Goal: Contribute content: Add original content to the website for others to see

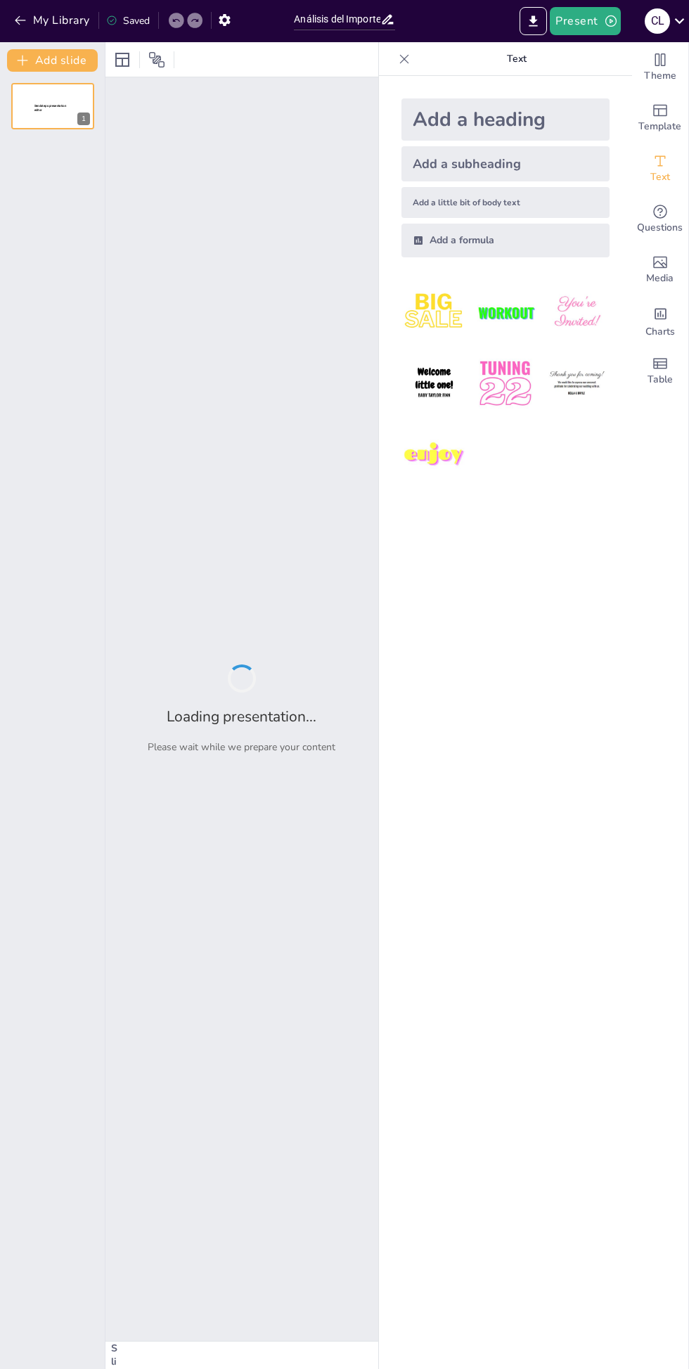
type input "Análisis del Importe Contratado y Entregado en Créditos"
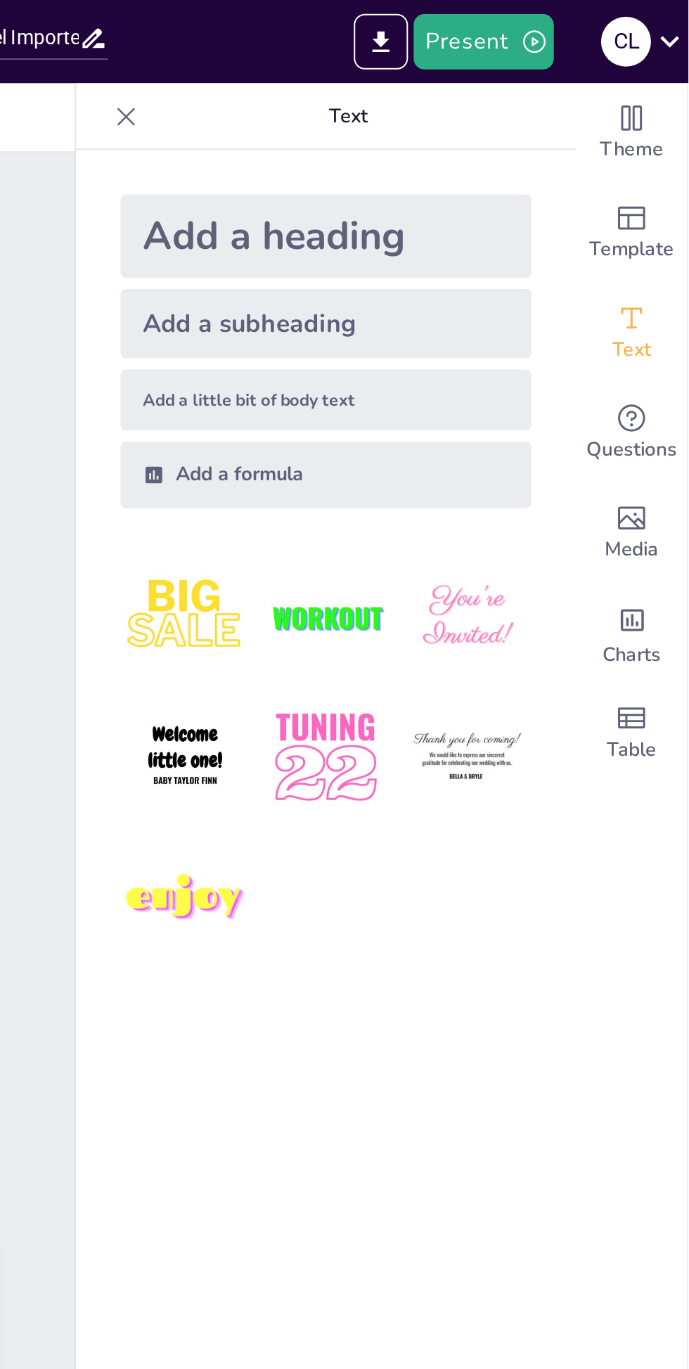
click at [511, 169] on div "Add a subheading" at bounding box center [505, 163] width 208 height 35
click at [531, 120] on div "Add a heading" at bounding box center [505, 119] width 208 height 42
type input "68"
click at [662, 68] on span "Theme" at bounding box center [660, 75] width 32 height 15
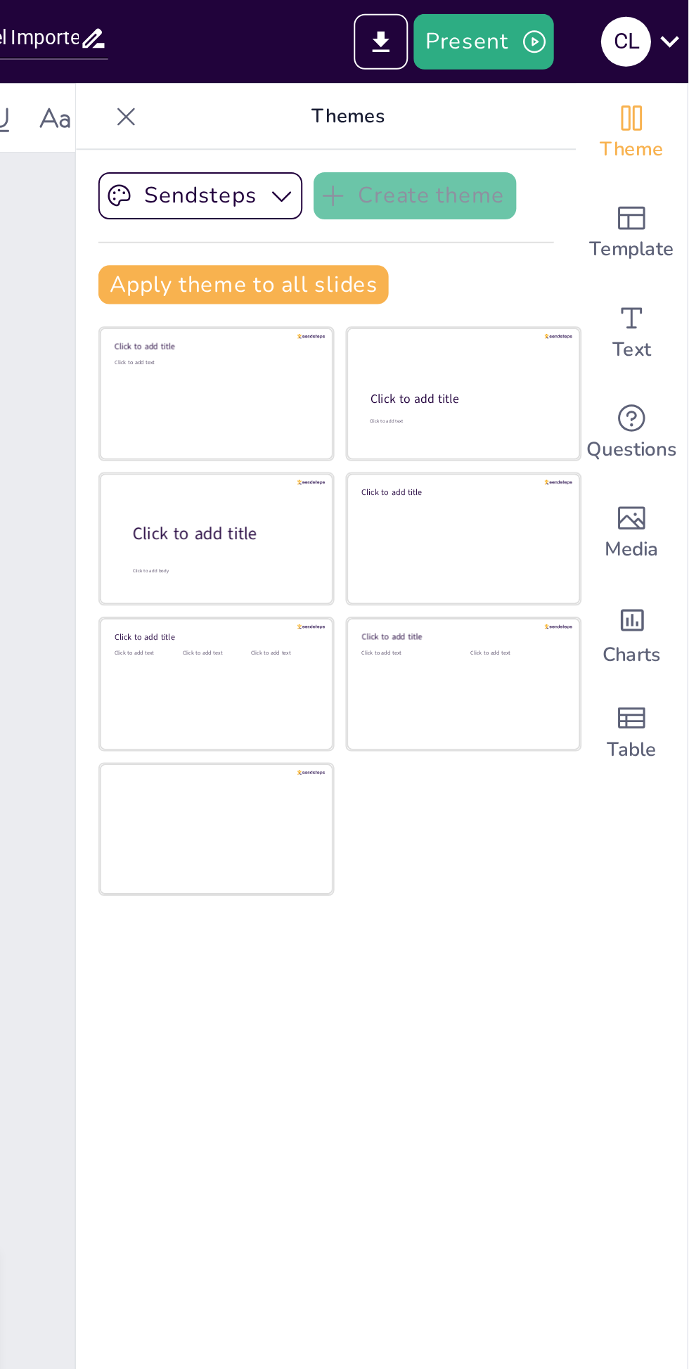
click at [479, 101] on icon "button" at bounding box center [483, 99] width 14 height 14
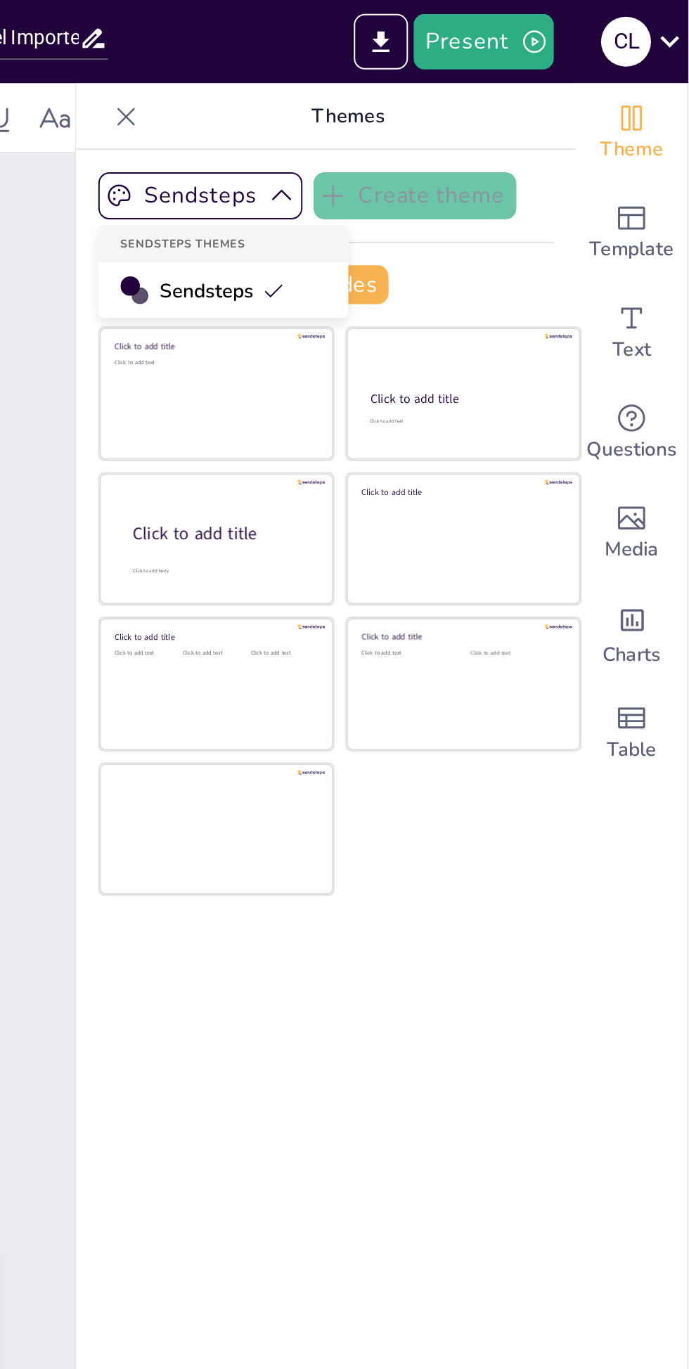
click at [591, 129] on div "Sendsteps Create theme Sendsteps Themes Sendsteps Apply theme to all slides Cli…" at bounding box center [505, 126] width 231 height 78
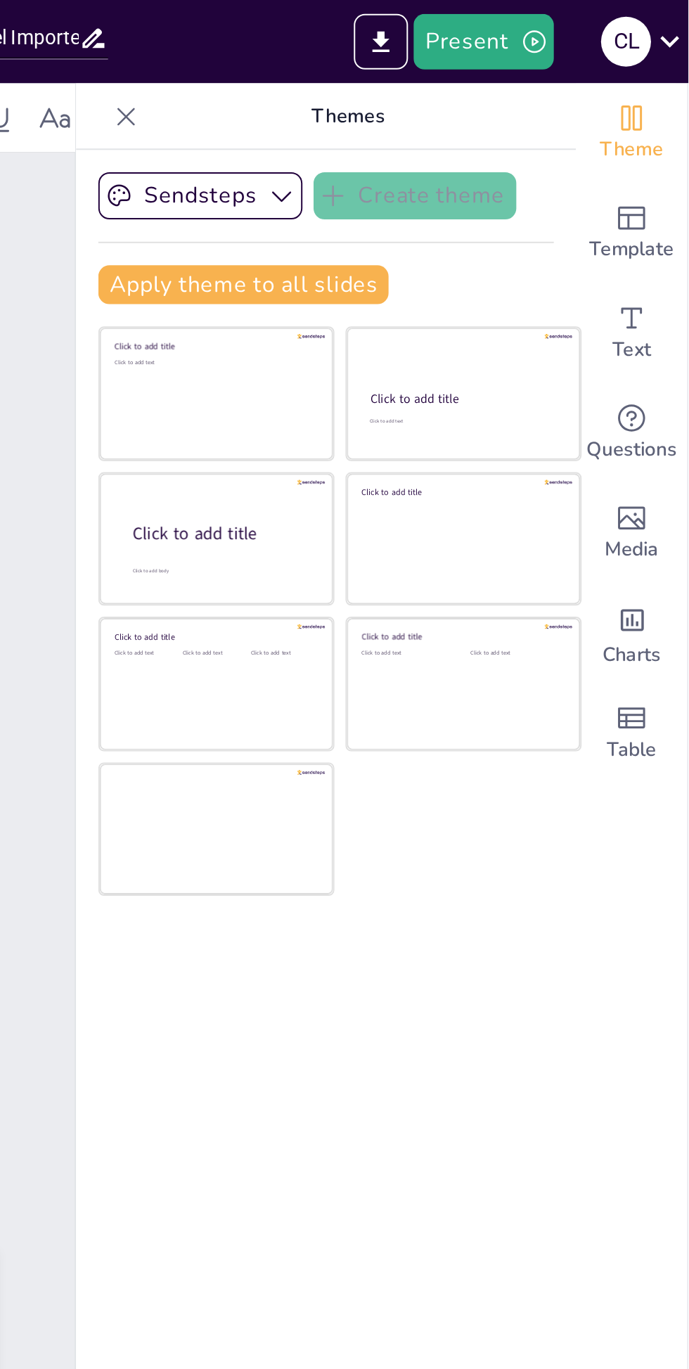
click at [477, 95] on icon "button" at bounding box center [483, 99] width 14 height 14
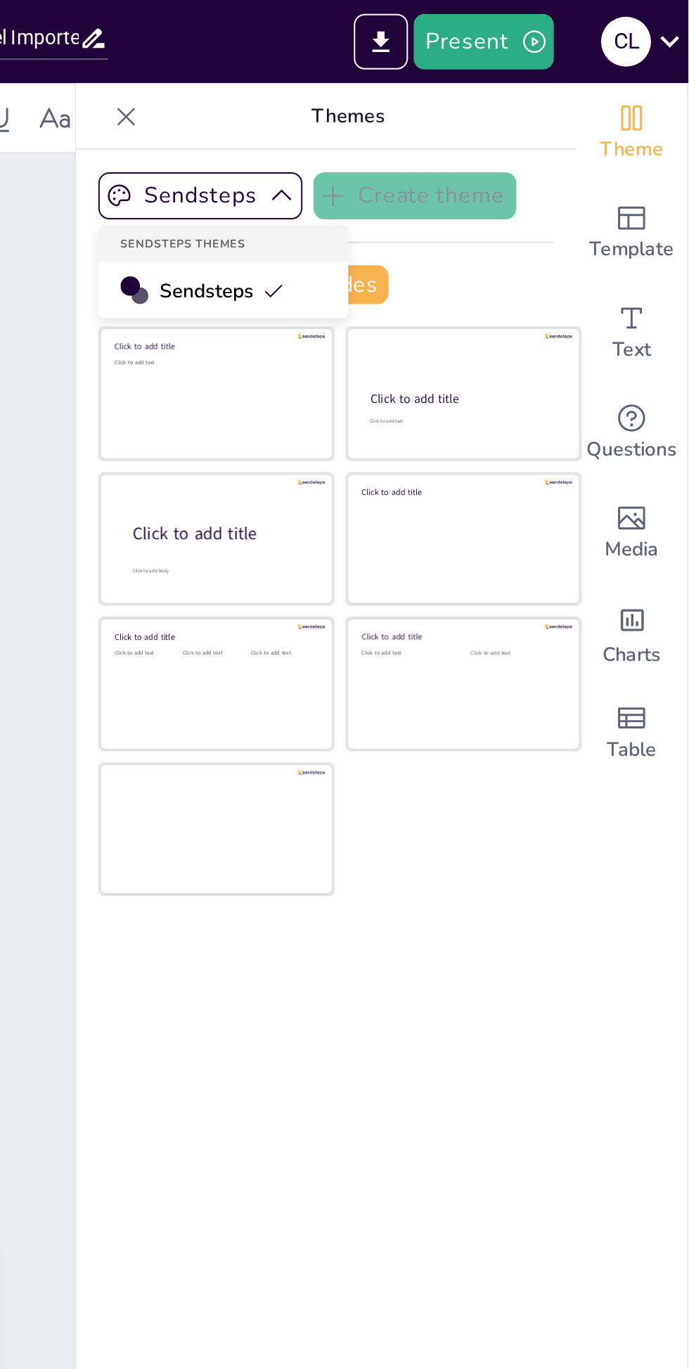
click at [411, 149] on div at bounding box center [411, 150] width 8 height 8
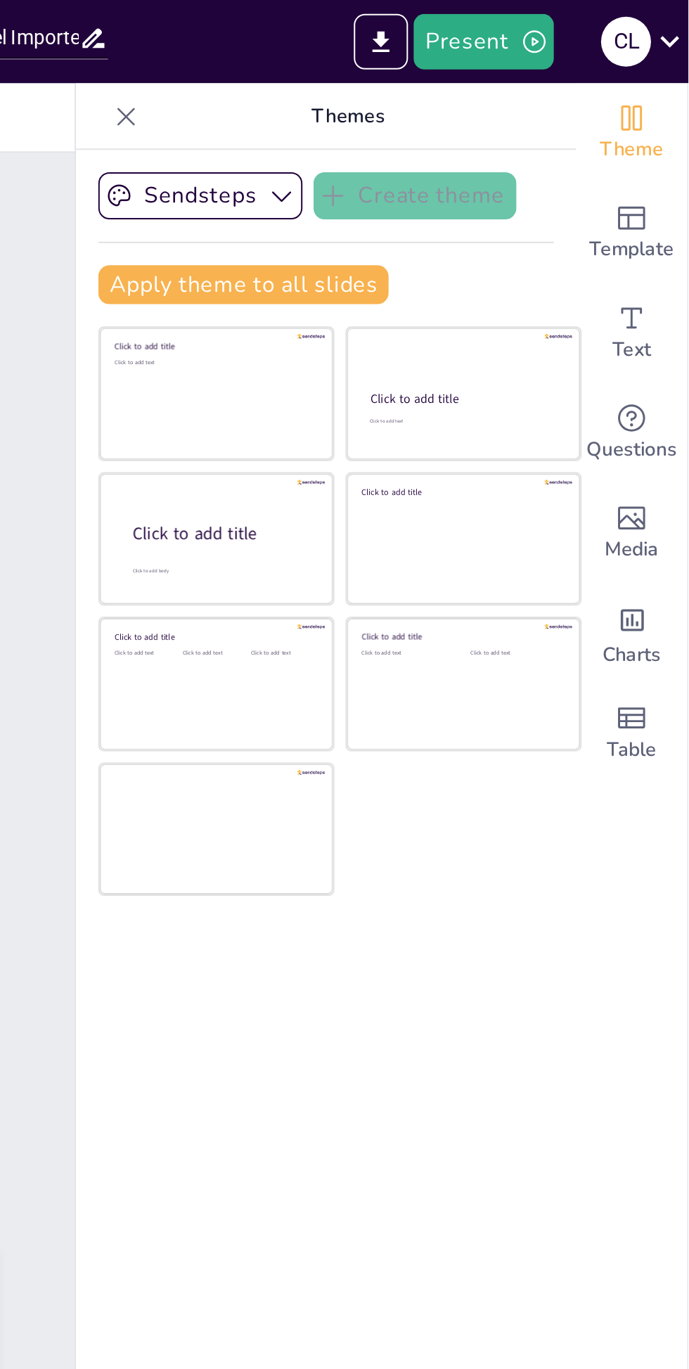
click at [469, 97] on button "Sendsteps" at bounding box center [441, 99] width 103 height 24
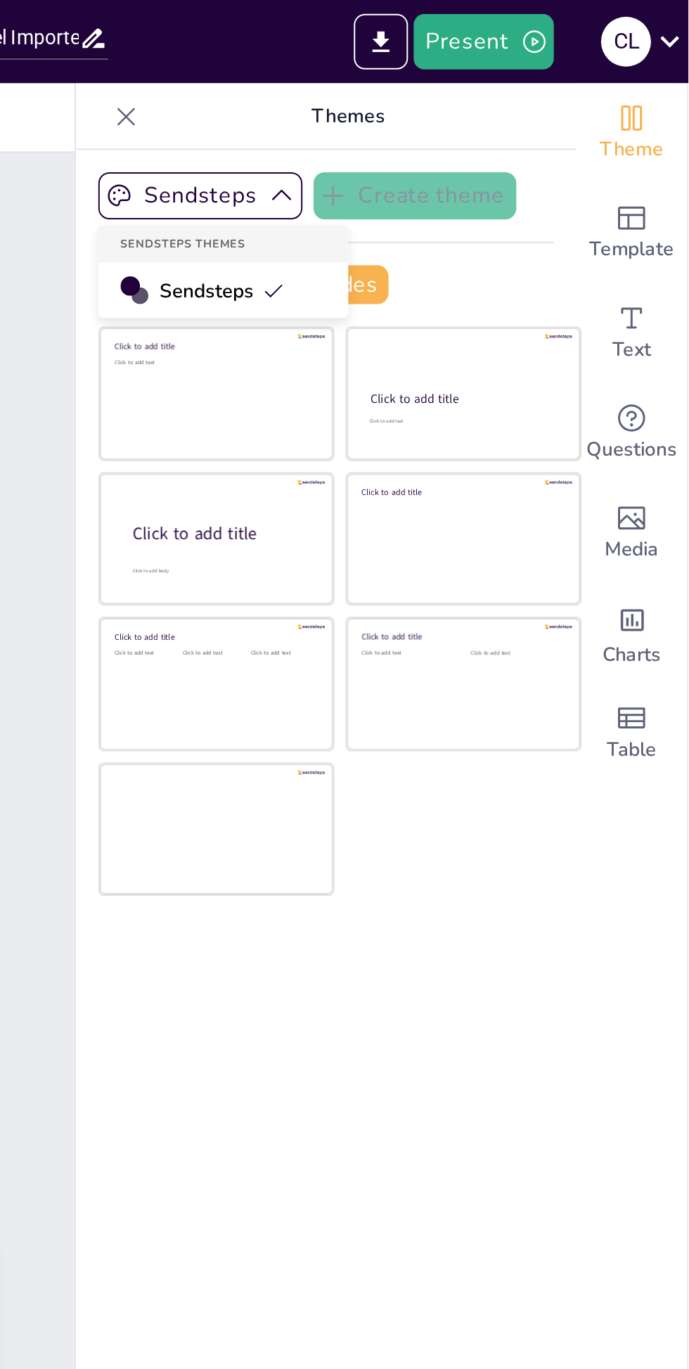
click at [493, 143] on div "Sendsteps" at bounding box center [453, 147] width 127 height 28
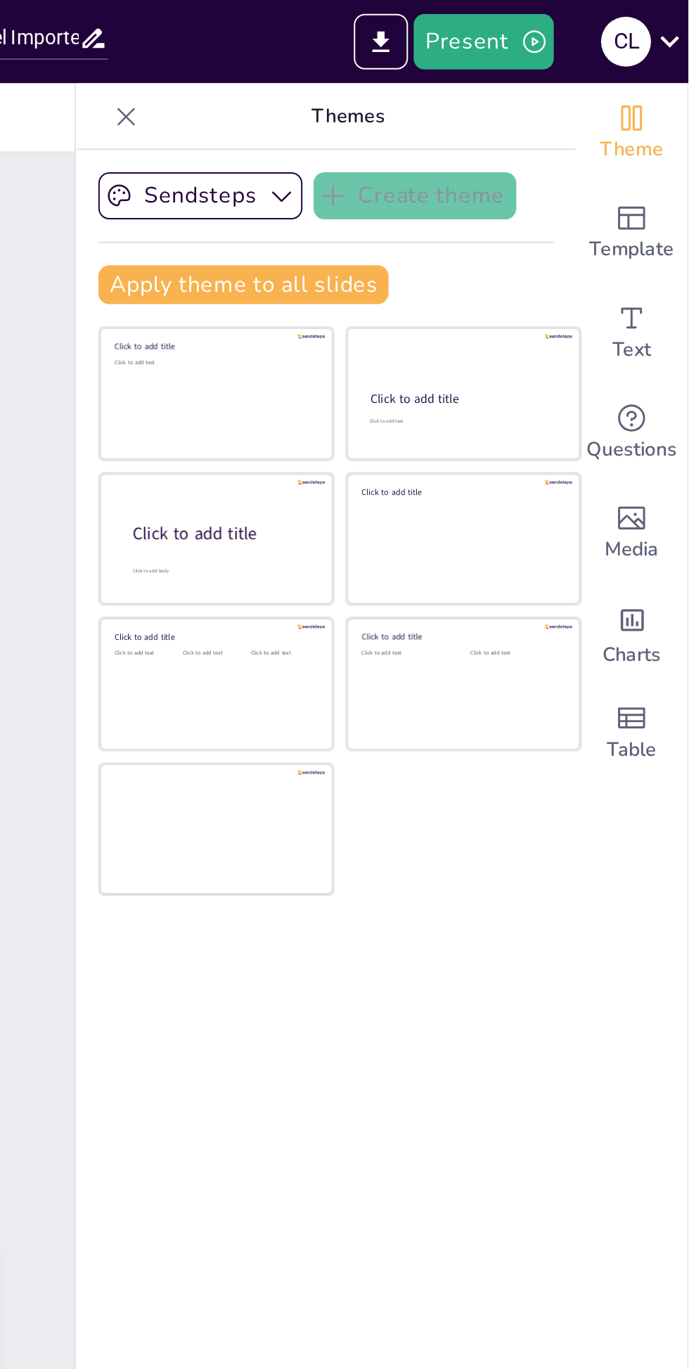
click at [513, 145] on button "Apply theme to all slides" at bounding box center [463, 144] width 147 height 20
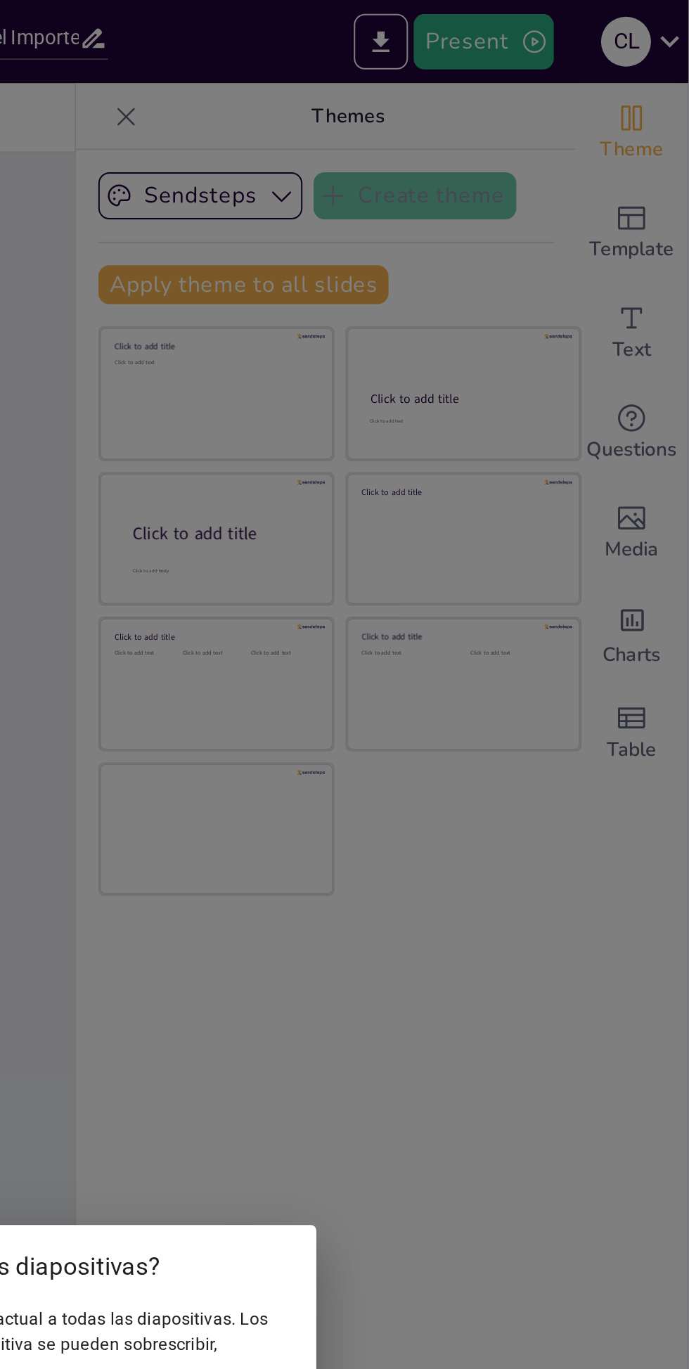
click at [664, 115] on div "¿Aplicar tema a todas las diapositivas? Esto aplicará los estilos del tema actu…" at bounding box center [344, 684] width 689 height 1369
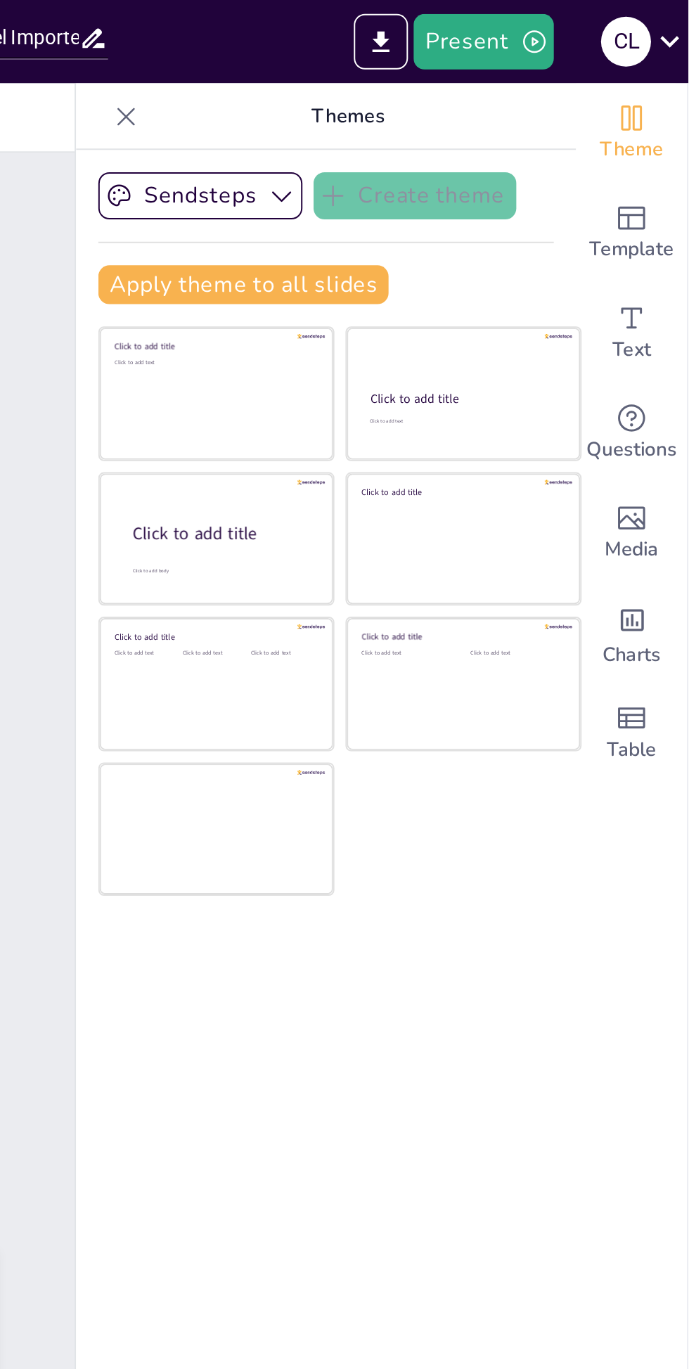
click at [661, 123] on span "Template" at bounding box center [660, 126] width 43 height 15
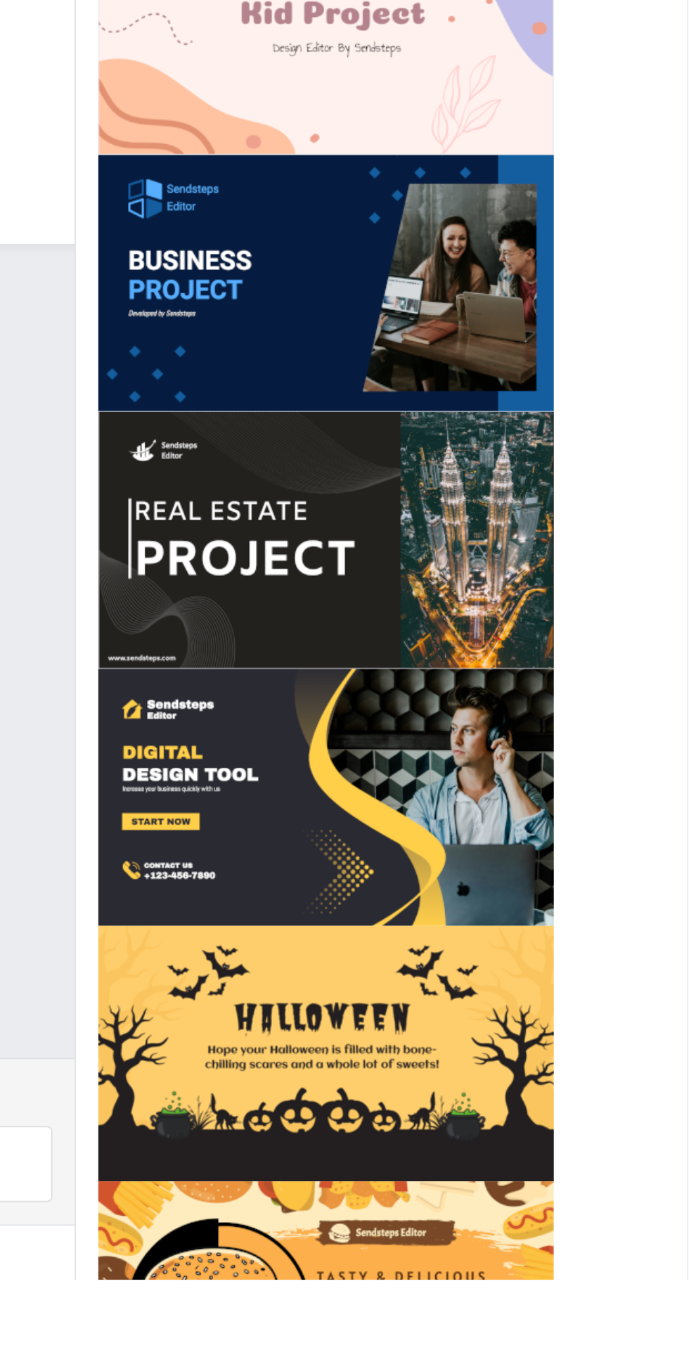
click at [519, 868] on img at bounding box center [505, 864] width 231 height 130
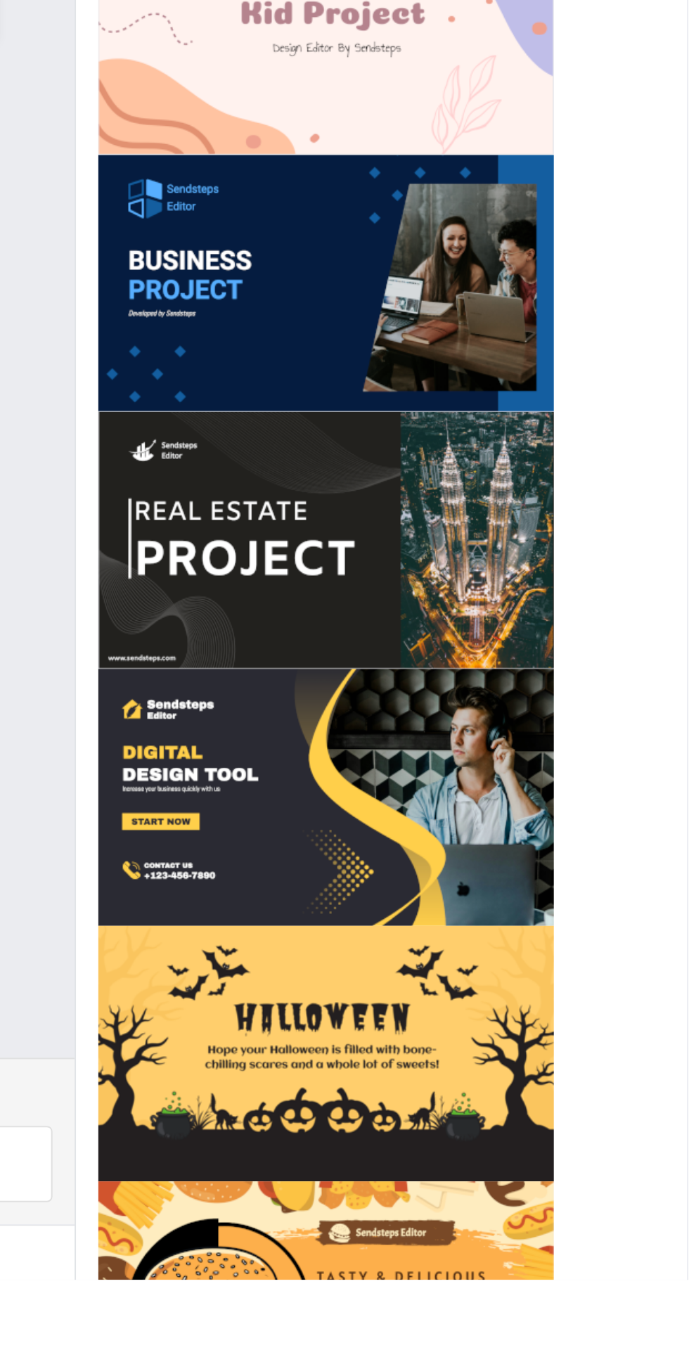
click at [515, 861] on img at bounding box center [505, 864] width 231 height 130
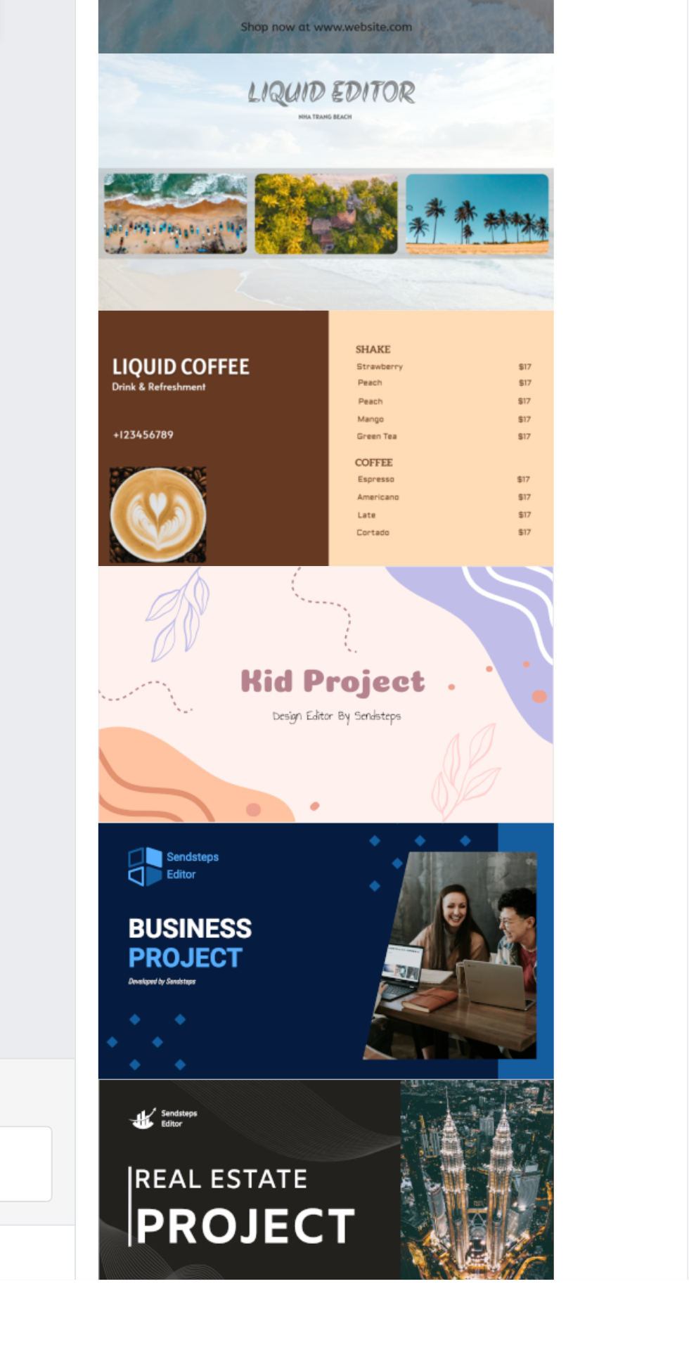
scroll to position [115, 0]
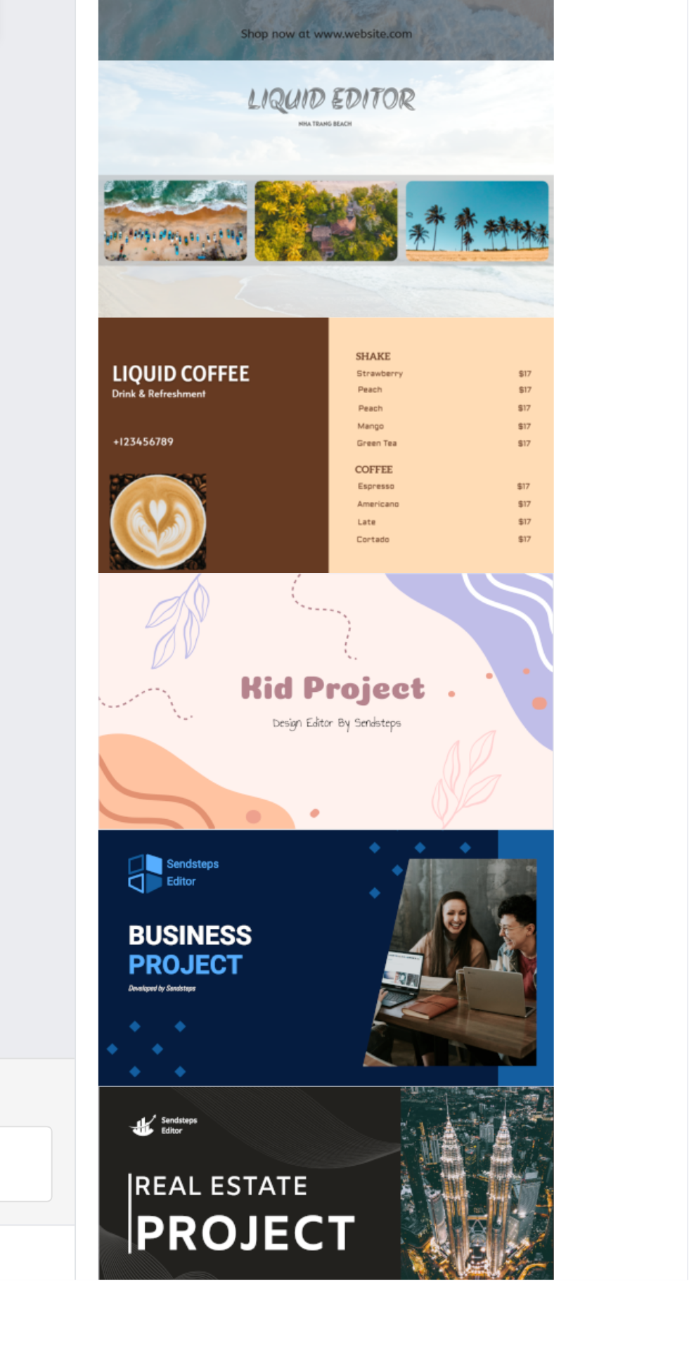
click at [498, 1183] on img at bounding box center [505, 1206] width 231 height 130
click at [572, 1222] on img at bounding box center [505, 1206] width 231 height 130
click at [572, 1206] on img at bounding box center [505, 1206] width 231 height 130
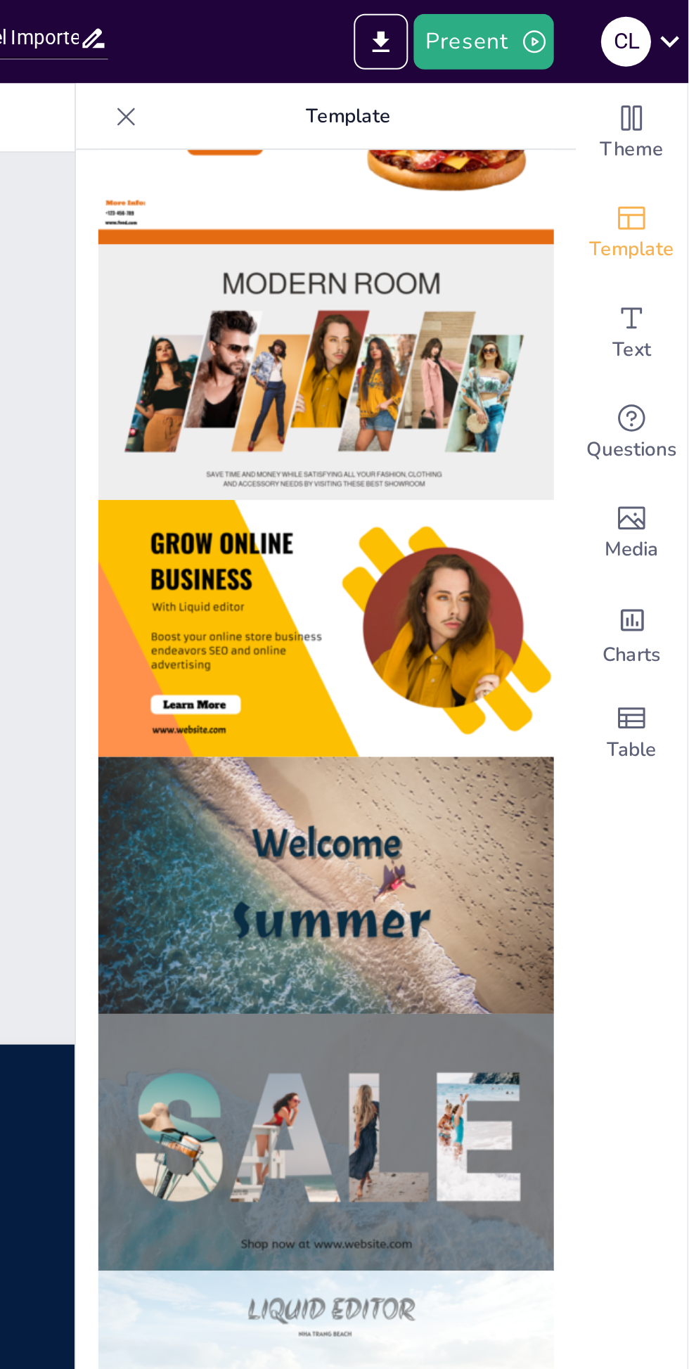
scroll to position [548, 0]
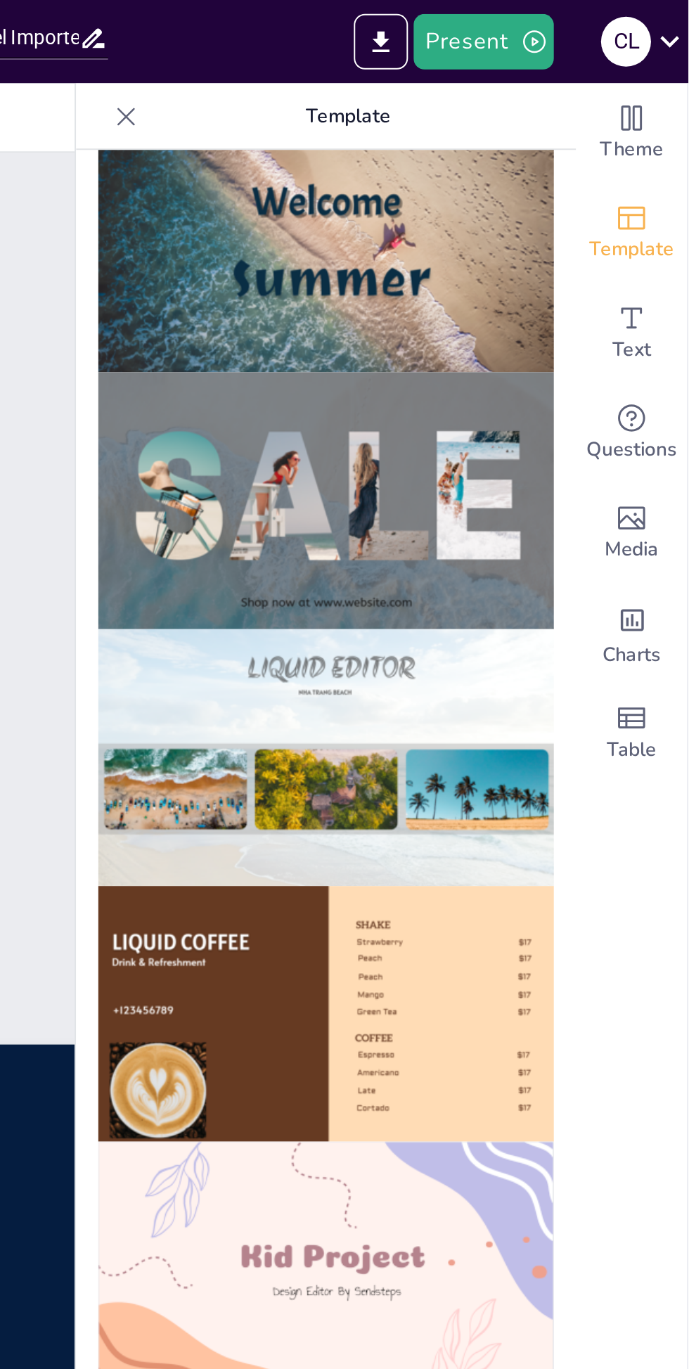
click at [662, 171] on span "Text" at bounding box center [660, 176] width 20 height 15
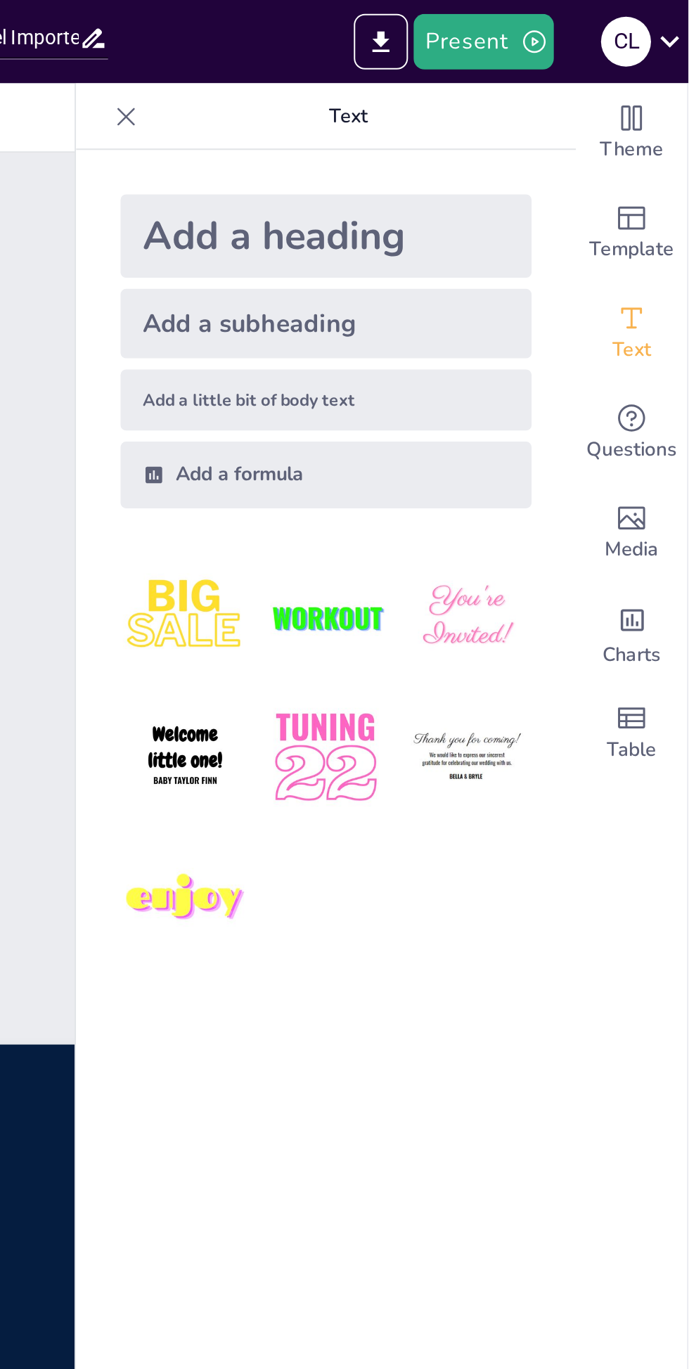
click at [524, 168] on div "Add a subheading" at bounding box center [505, 163] width 208 height 35
click at [661, 269] on icon "Add images, graphics, shapes or video" at bounding box center [660, 262] width 17 height 17
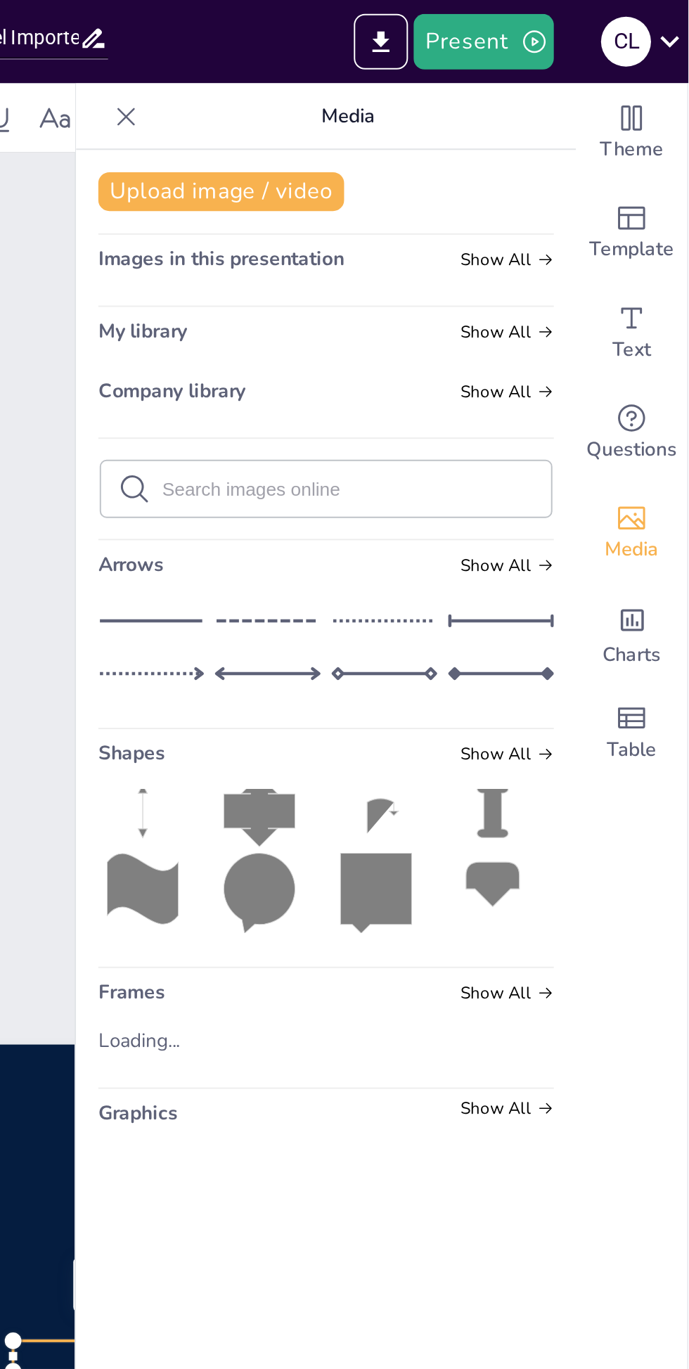
scroll to position [0, 0]
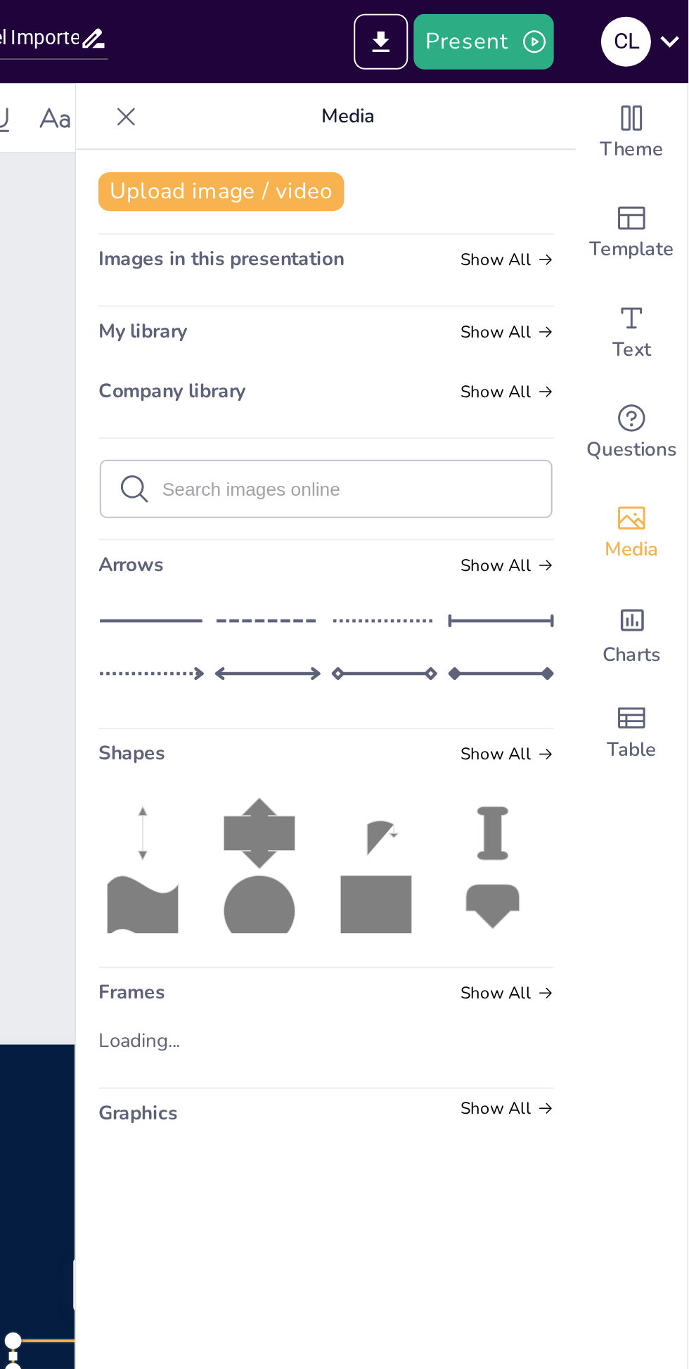
click at [661, 325] on span "Charts" at bounding box center [660, 331] width 30 height 15
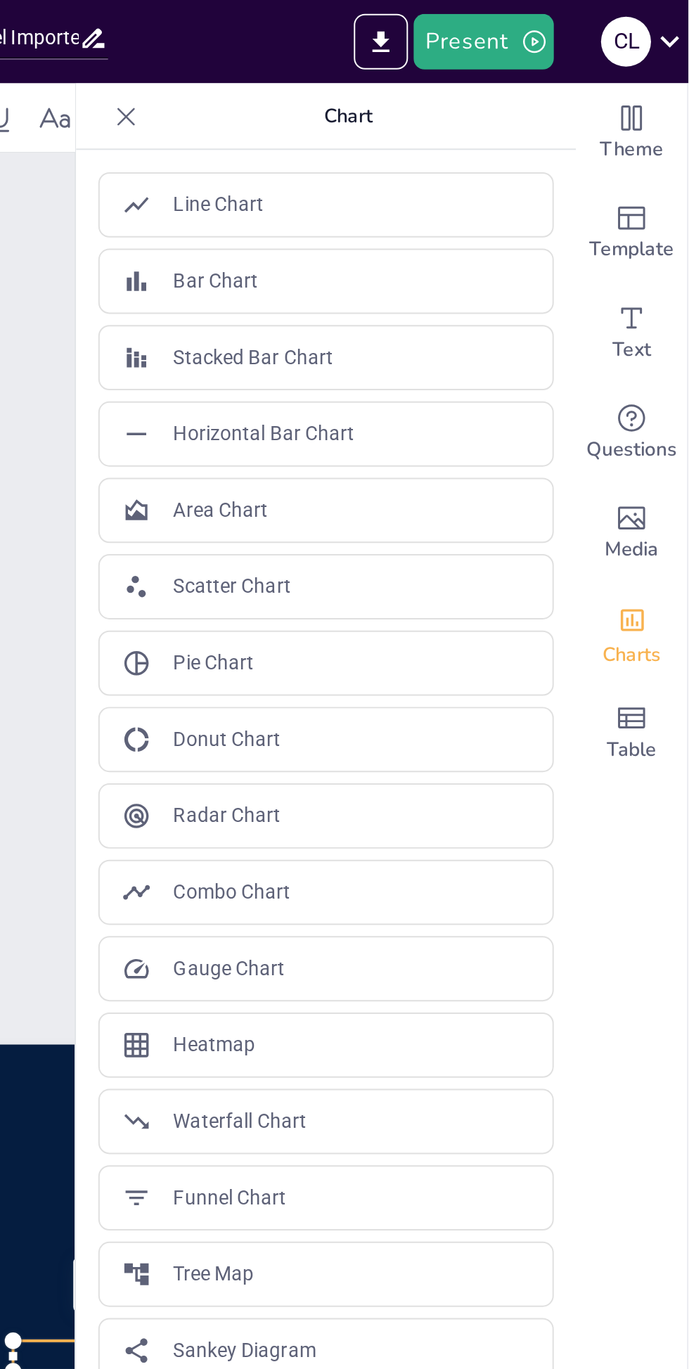
click at [457, 141] on p "Bar Chart" at bounding box center [449, 142] width 43 height 15
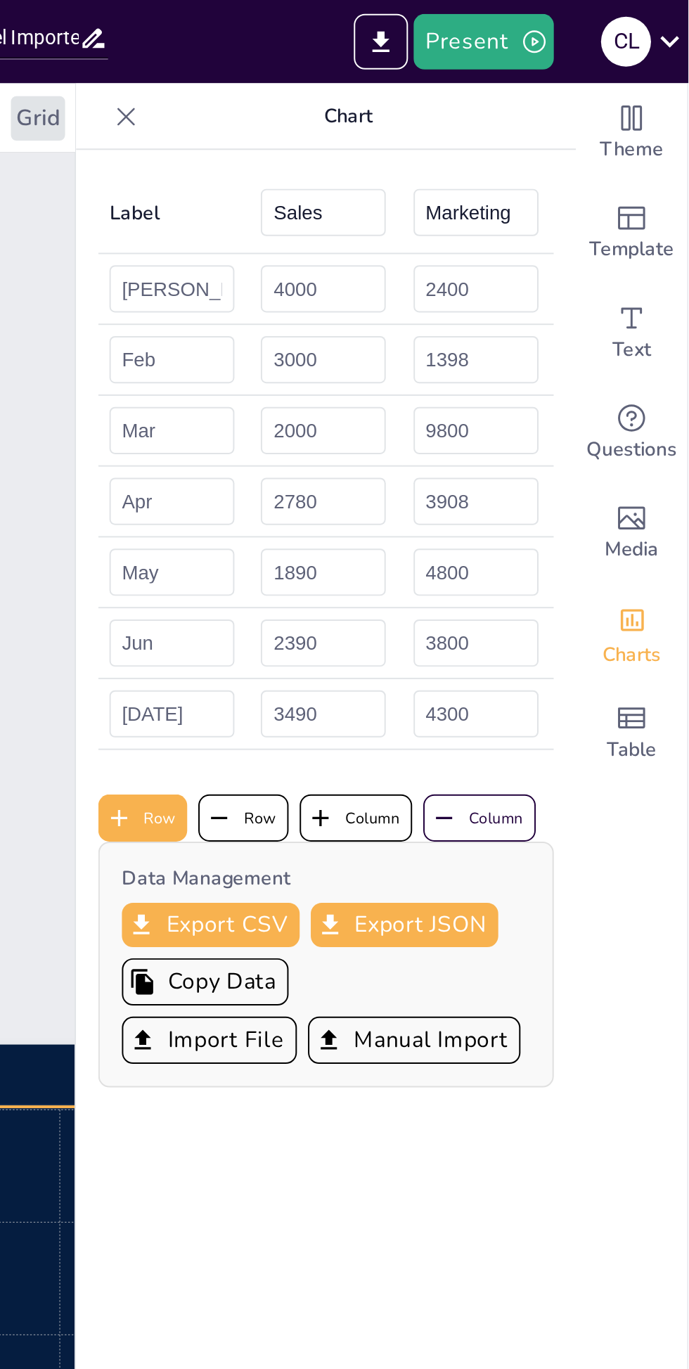
click at [425, 105] on th "Label" at bounding box center [428, 107] width 77 height 41
click at [418, 104] on th "Label" at bounding box center [428, 107] width 77 height 41
click at [532, 525] on button "Manual Import" at bounding box center [550, 527] width 108 height 24
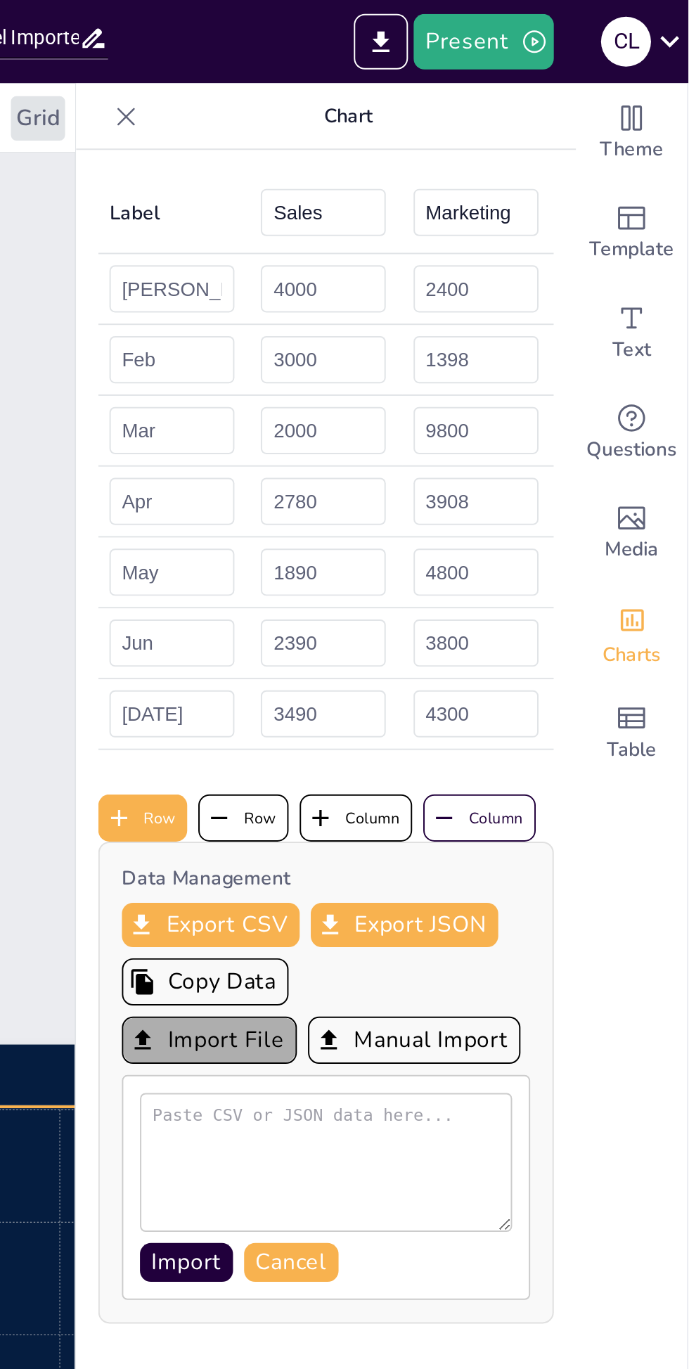
click at [426, 521] on button "Import File" at bounding box center [446, 527] width 89 height 24
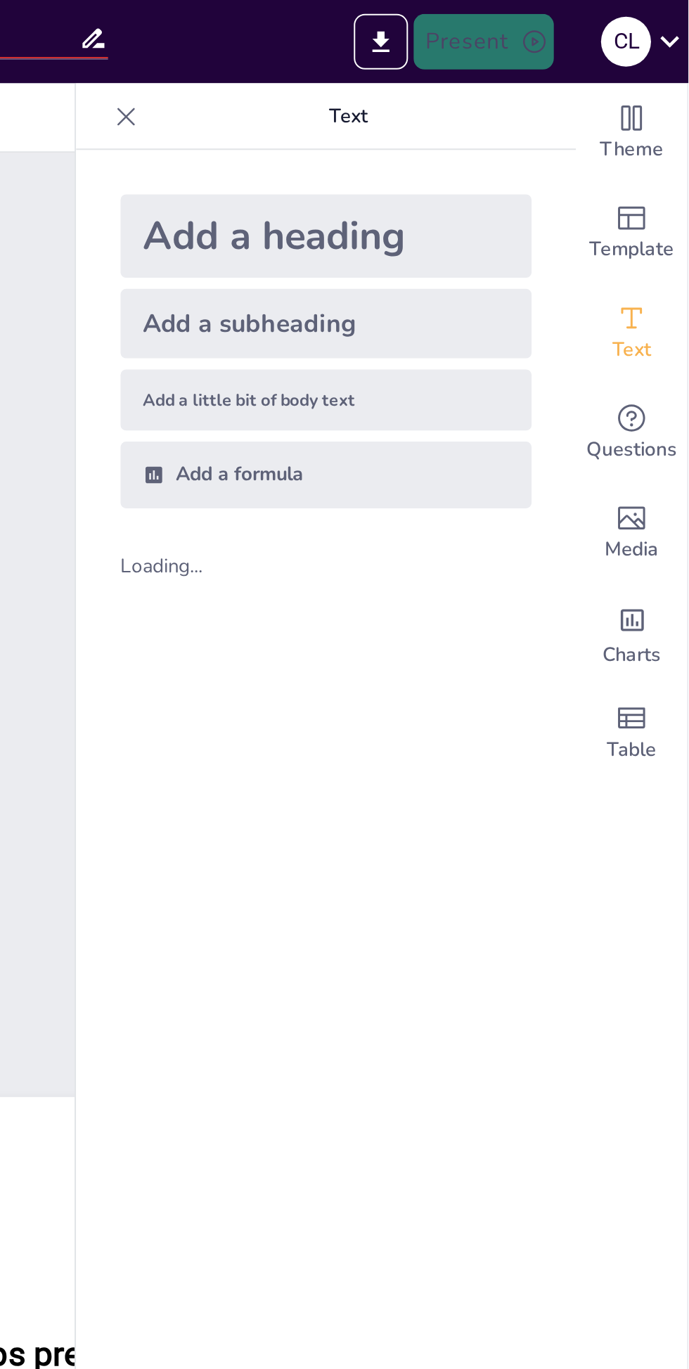
type input "Análisis del Importe Contratado y Entregado en Créditos"
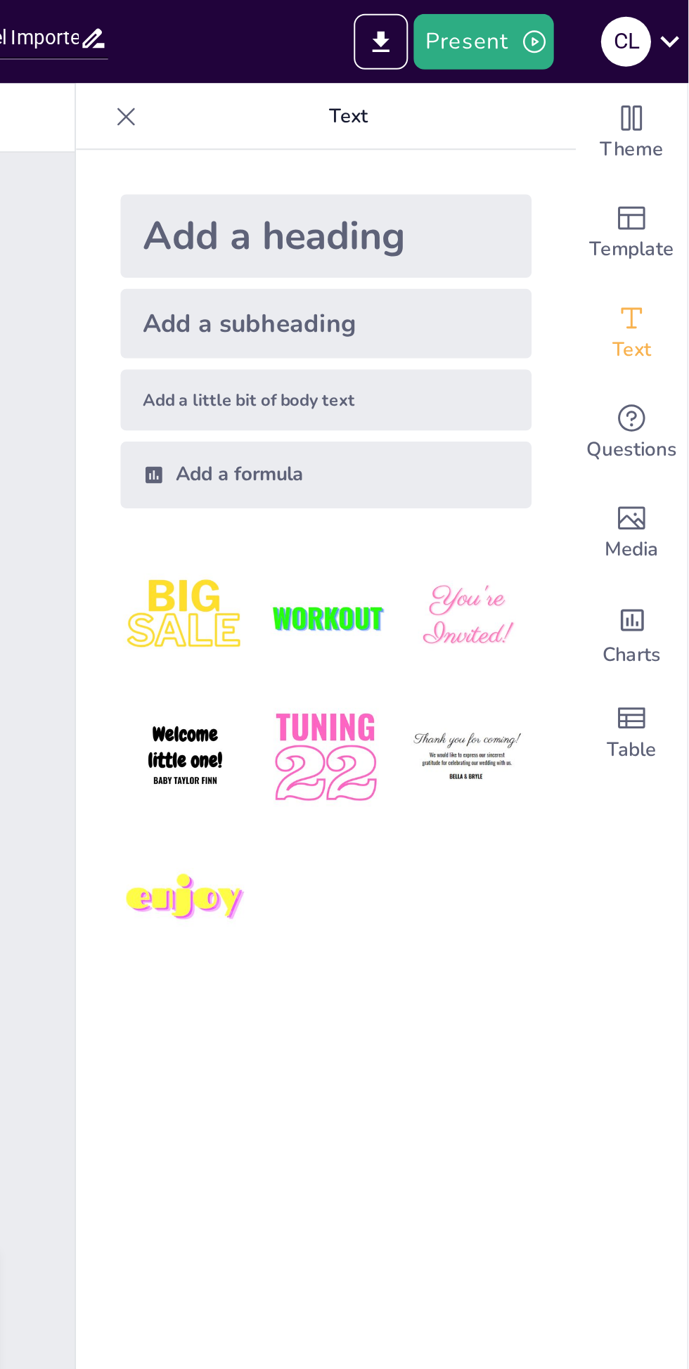
click at [661, 375] on span "Table" at bounding box center [659, 379] width 25 height 15
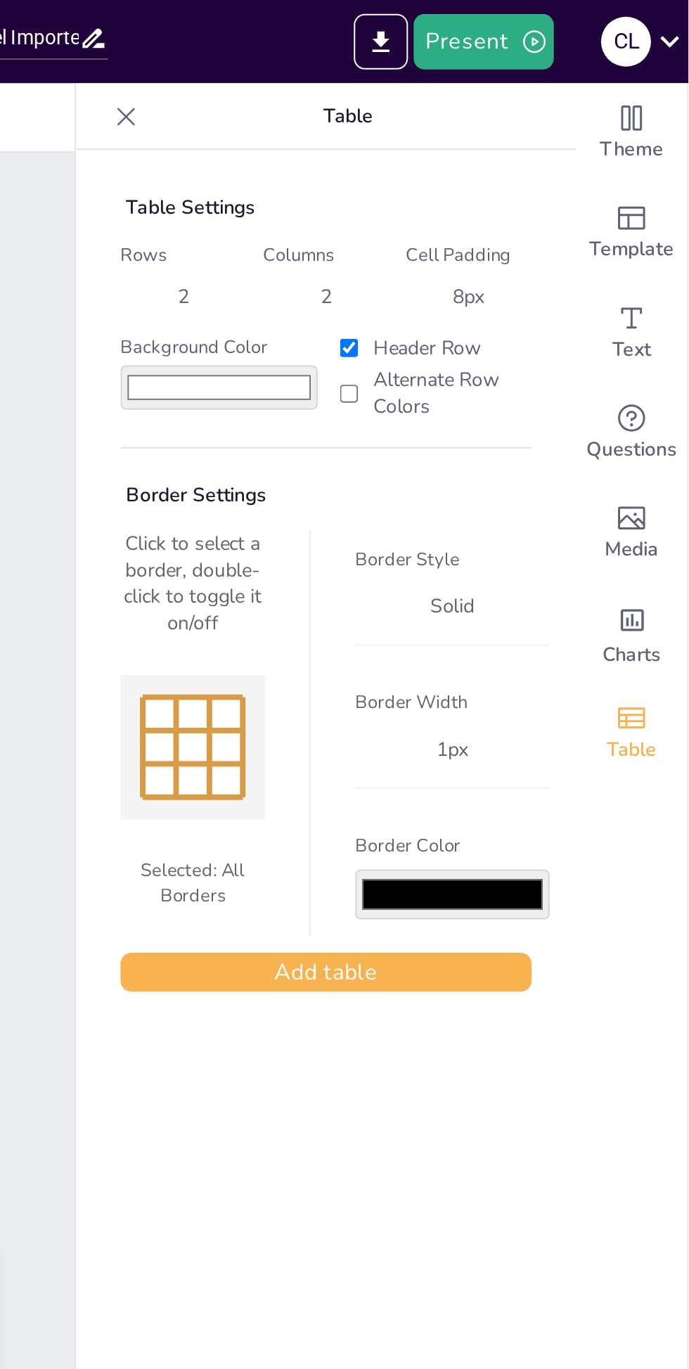
click at [664, 318] on icon "Add charts and graphs" at bounding box center [661, 314] width 12 height 11
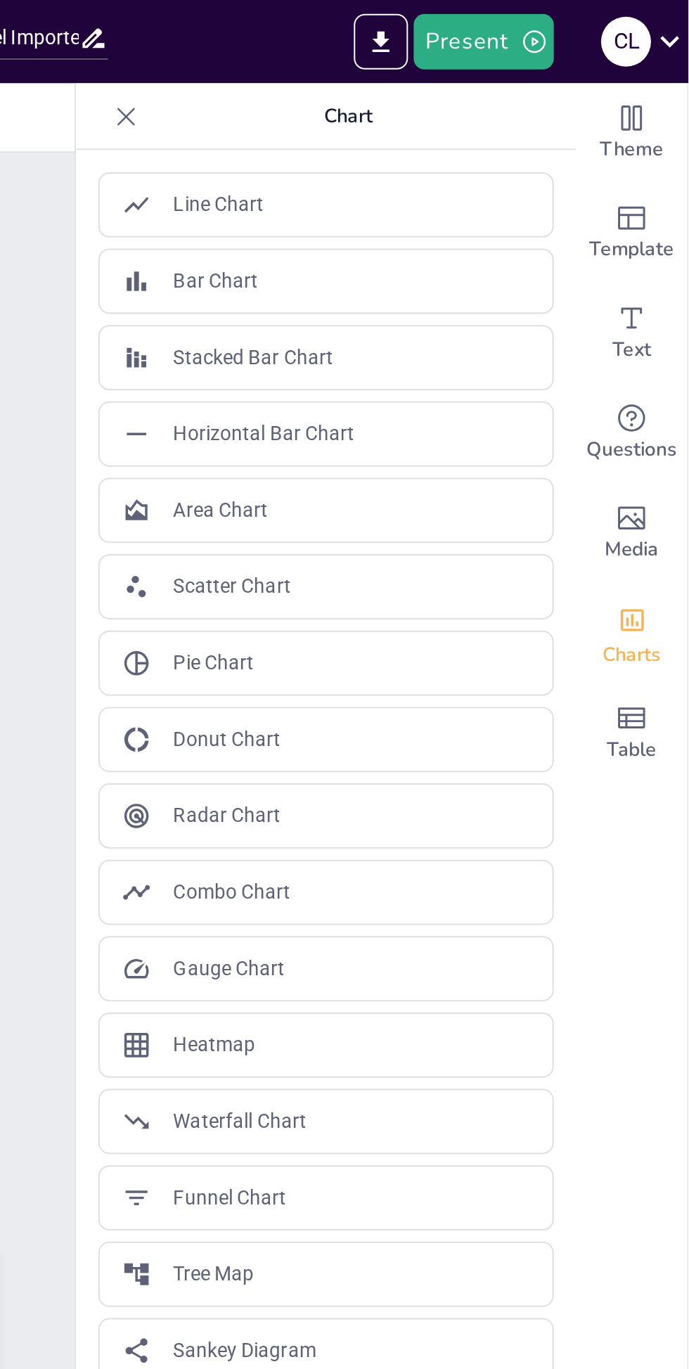
click at [465, 182] on p "Stacked Bar Chart" at bounding box center [468, 181] width 81 height 15
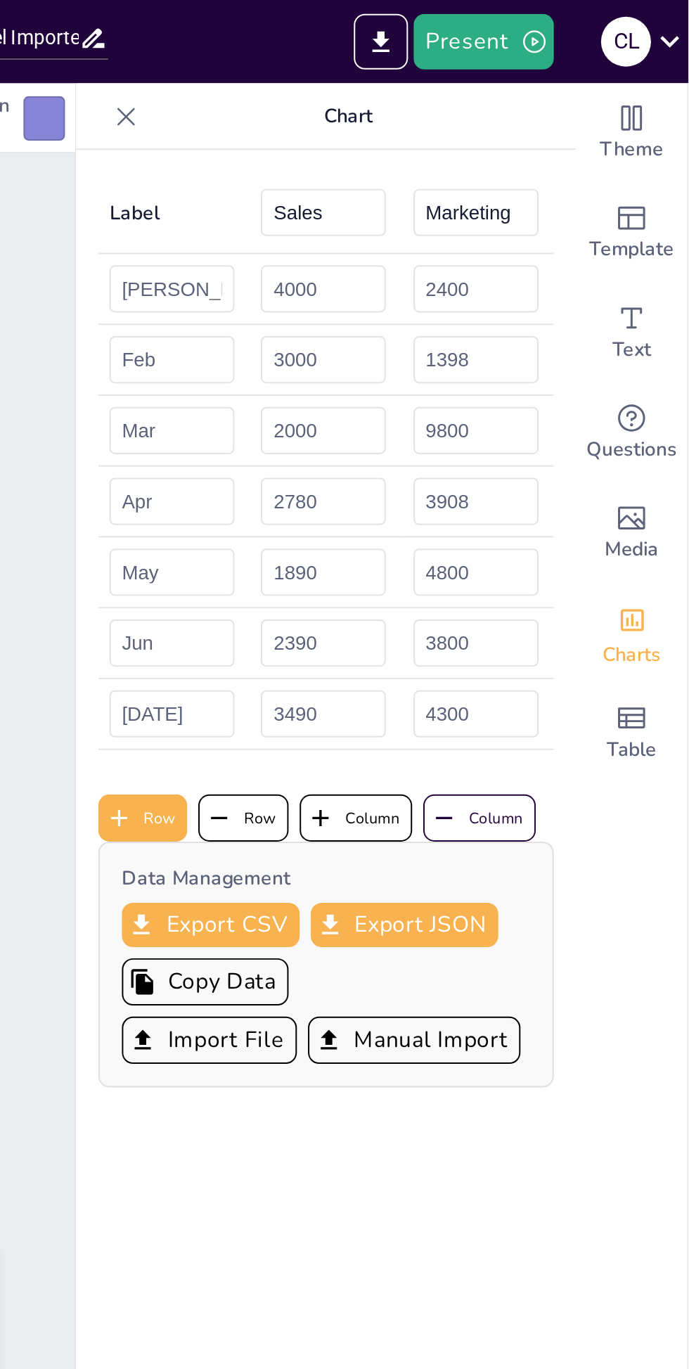
click at [666, 472] on div "Theme Template Text Questions Media Charts Table" at bounding box center [660, 705] width 57 height 1327
click at [658, 327] on span "Charts" at bounding box center [660, 331] width 30 height 15
click at [405, 58] on icon at bounding box center [404, 58] width 9 height 9
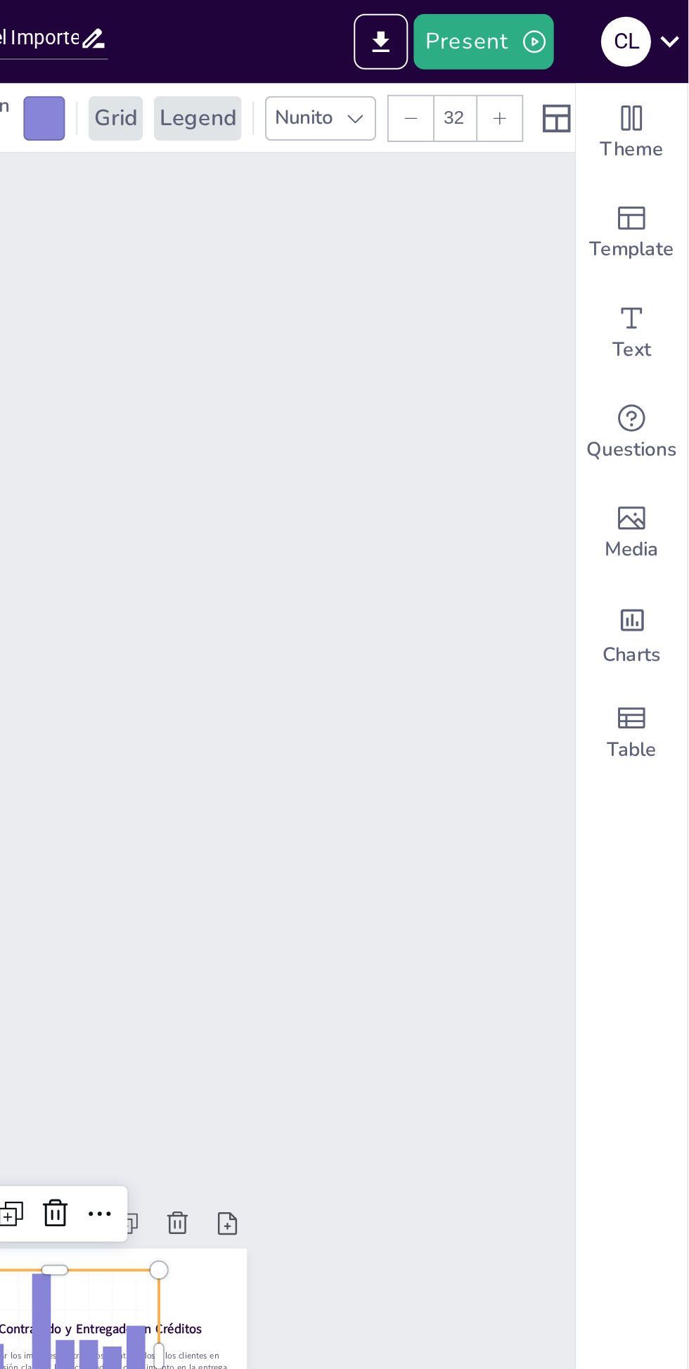
click at [667, 323] on div "Charts" at bounding box center [660, 320] width 56 height 51
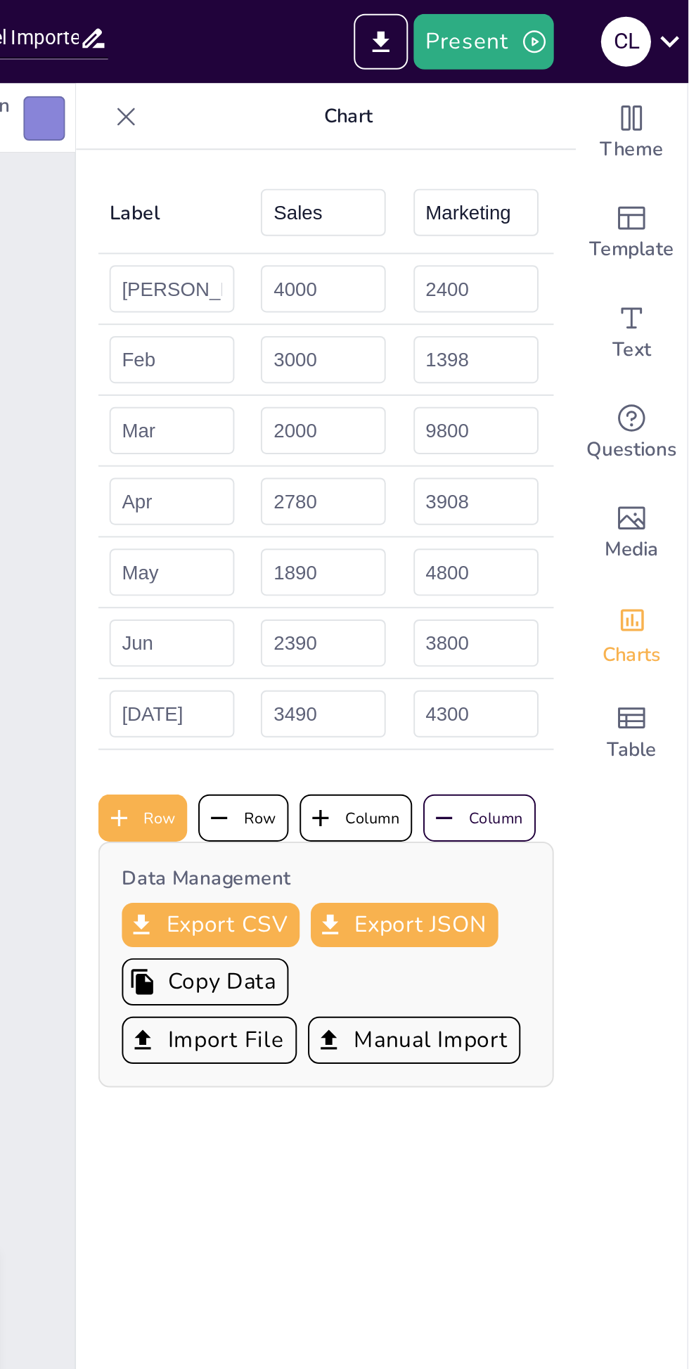
click at [660, 370] on icon "Add a table" at bounding box center [660, 363] width 17 height 17
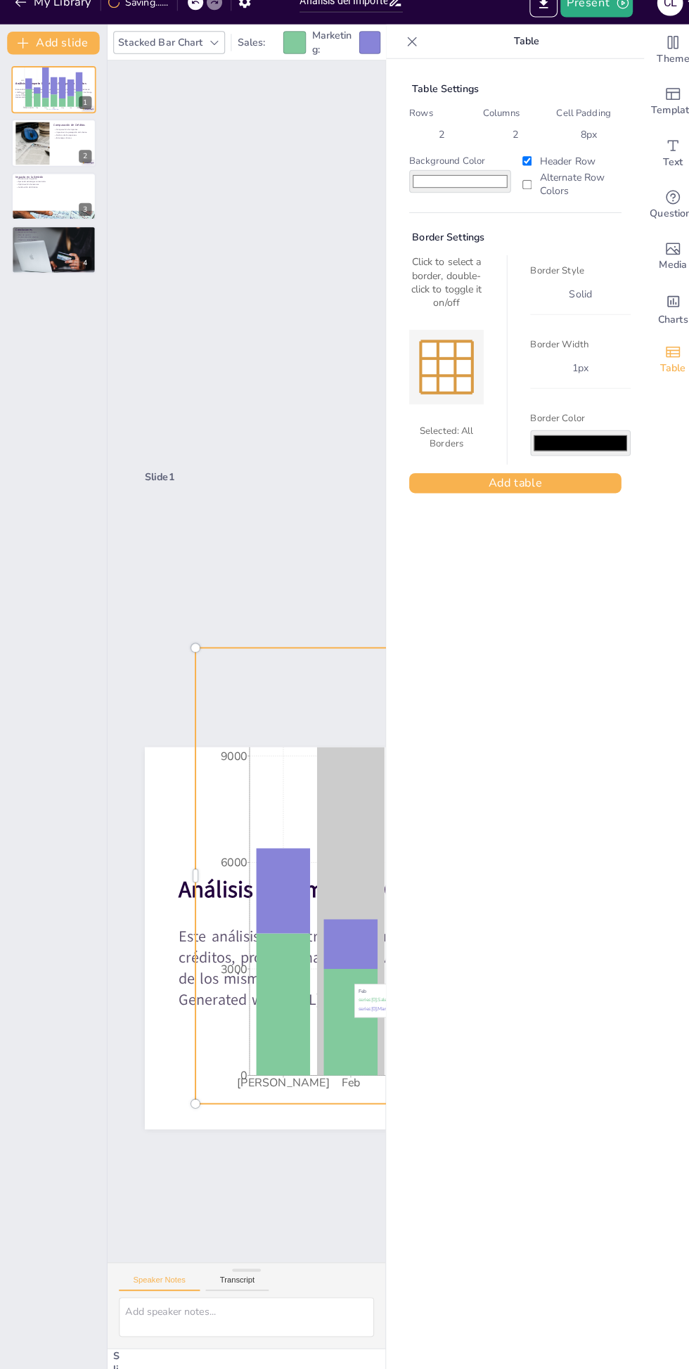
click at [285, 1252] on div "Slide 1 Análisis del Importe Contratado y Entregado en Créditos Este análisis s…" at bounding box center [475, 666] width 745 height 1179
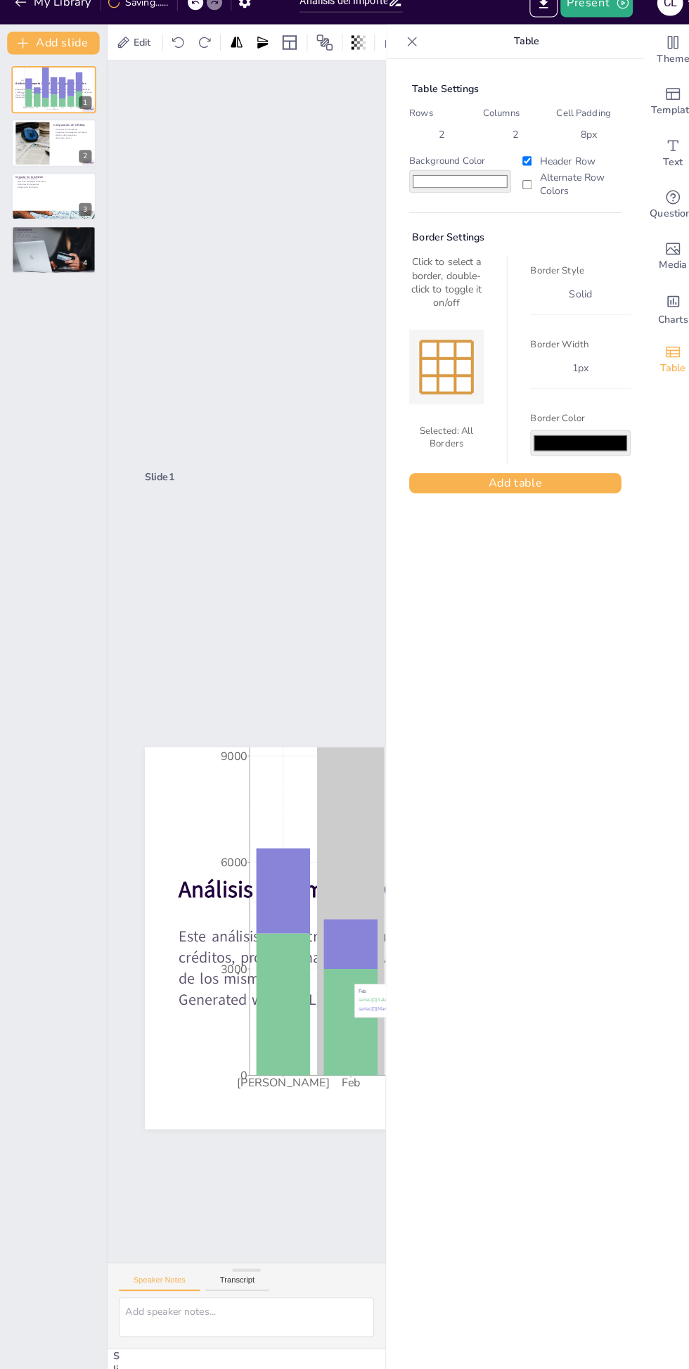
scroll to position [2, 0]
click at [304, 1004] on icon "[PERSON_NAME] Feb Mar Apr May Jun [DATE] 6000 9000 12000" at bounding box center [459, 874] width 535 height 447
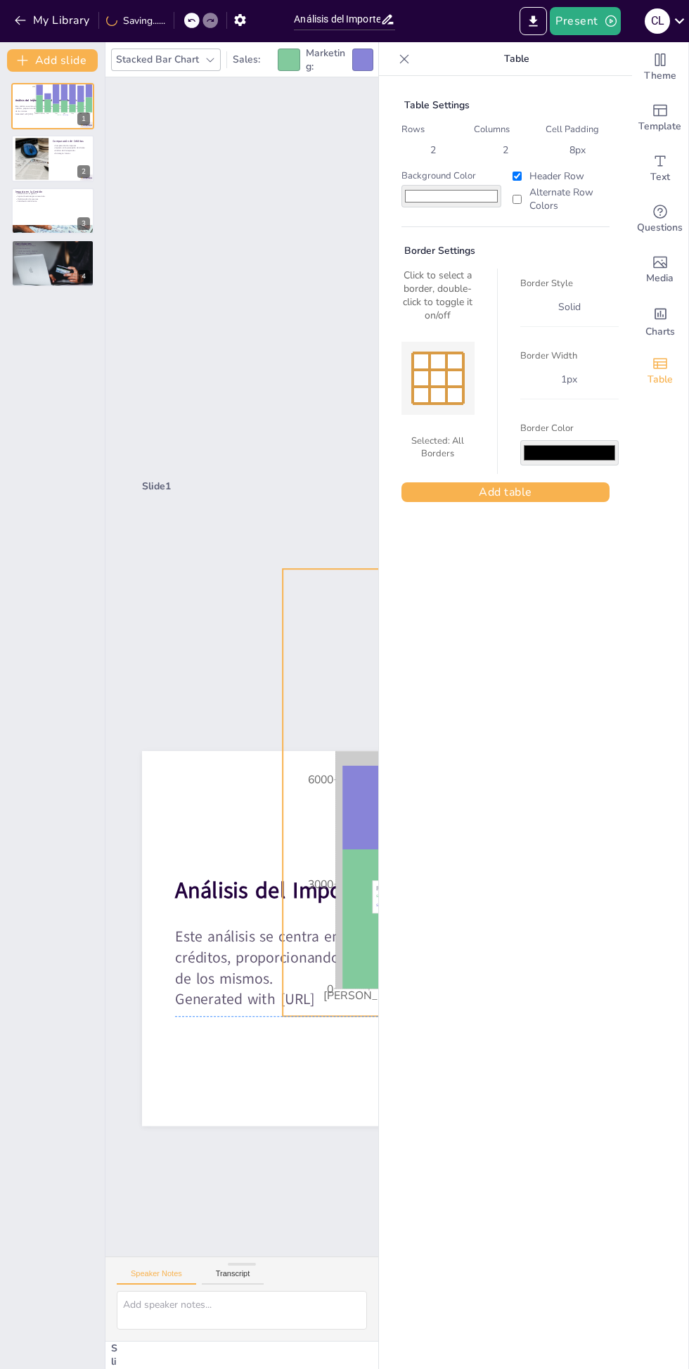
scroll to position [0, 2]
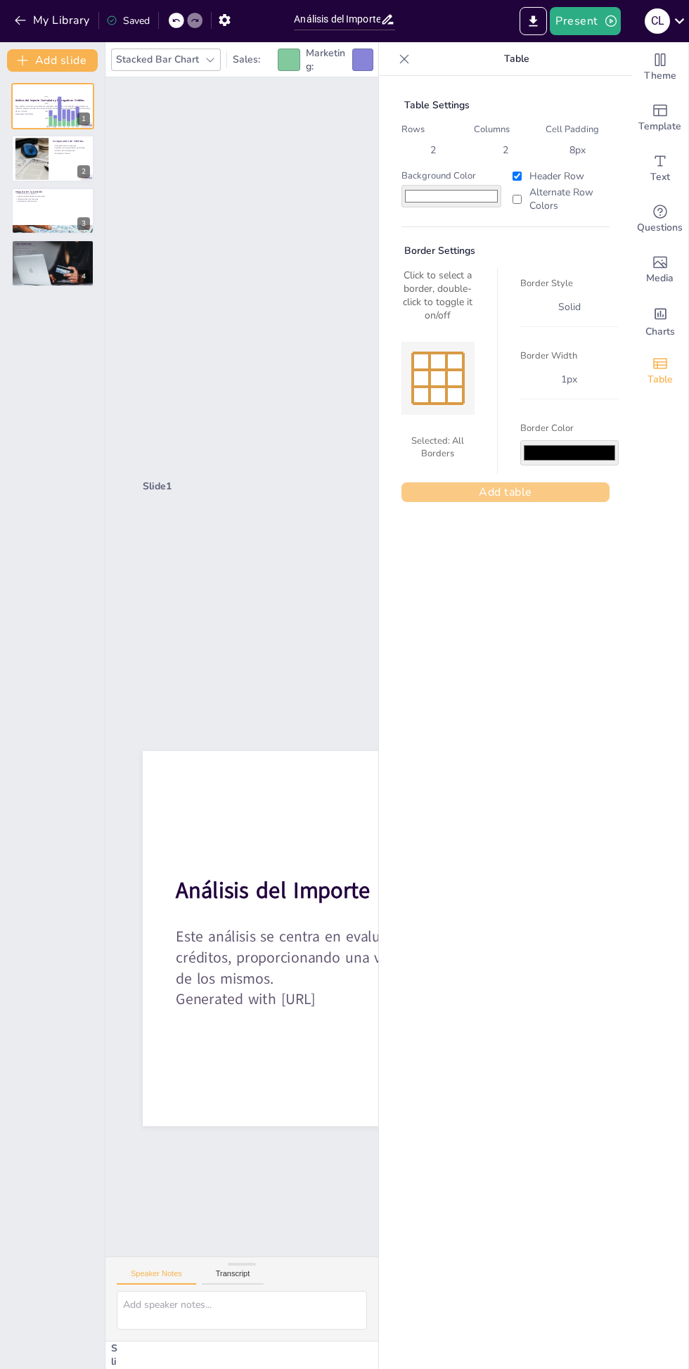
click at [531, 496] on button "Add table" at bounding box center [505, 492] width 208 height 20
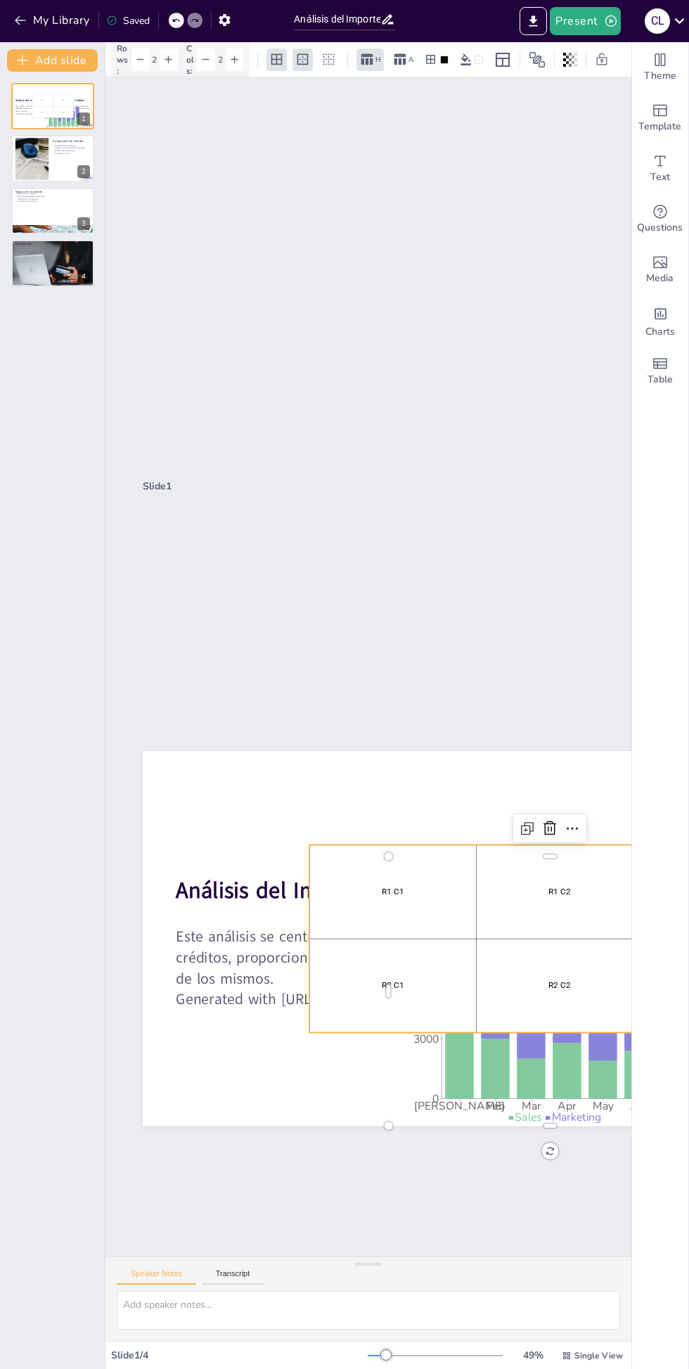
scroll to position [0, 0]
click at [455, 1256] on div "Slide 1 Análisis del Importe Contratado y Entregado en Créditos Este análisis s…" at bounding box center [475, 666] width 745 height 1179
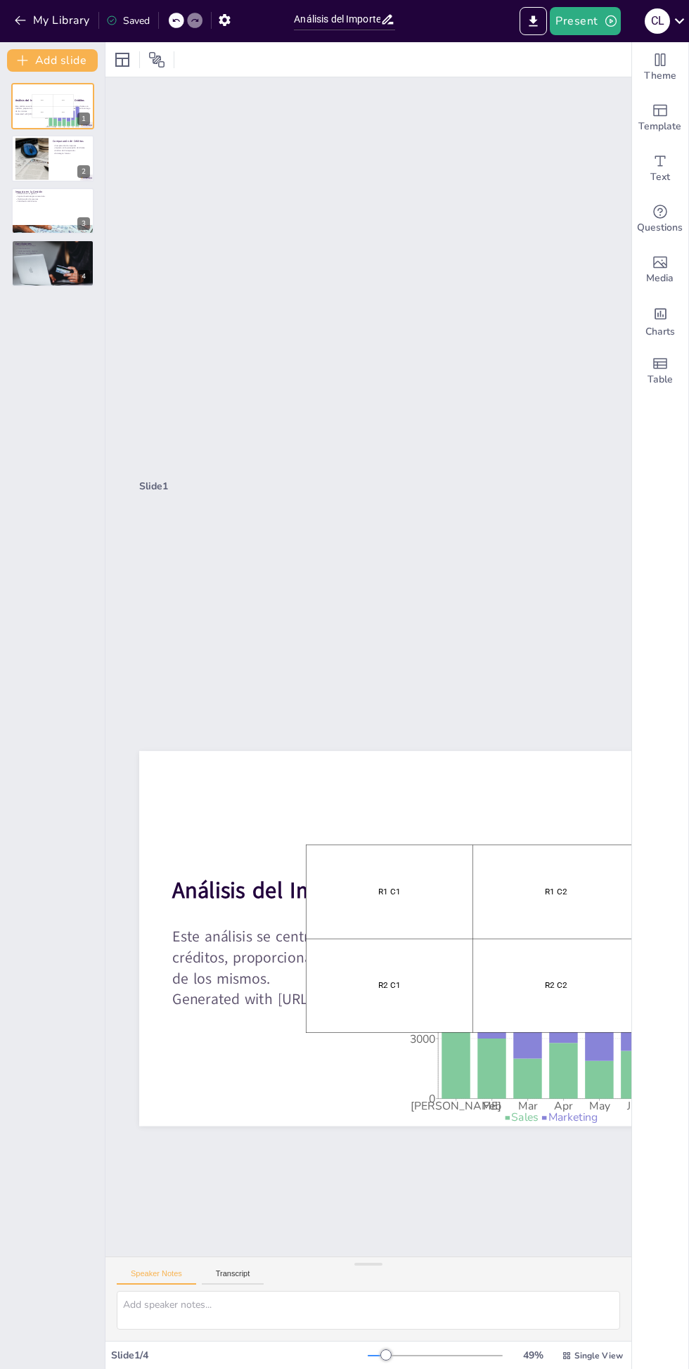
scroll to position [0, 7]
